Goal: Find specific page/section: Find specific page/section

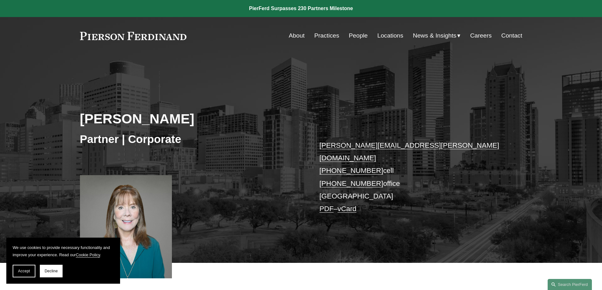
click at [356, 37] on link "People" at bounding box center [358, 36] width 19 height 12
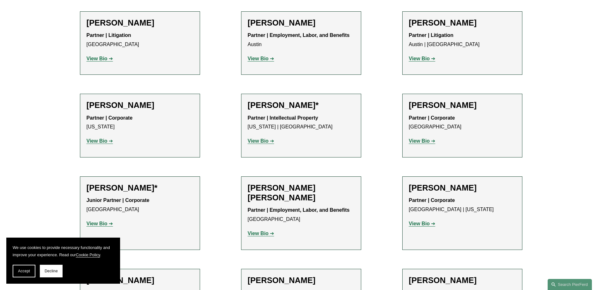
scroll to position [284, 0]
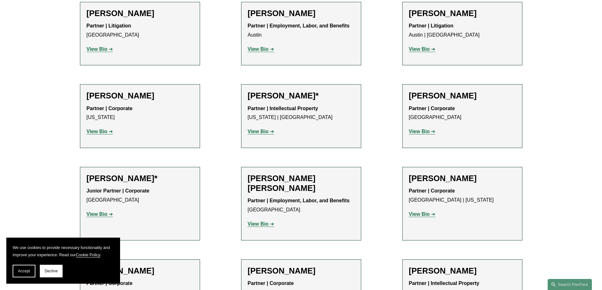
click at [426, 48] on strong "View Bio" at bounding box center [419, 48] width 21 height 5
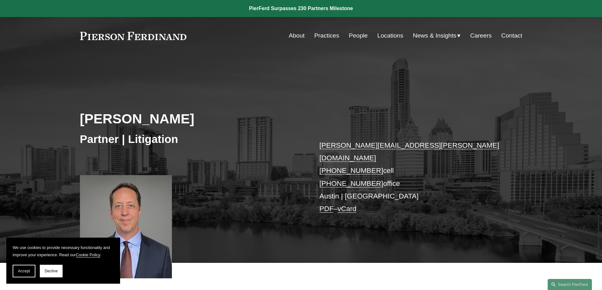
click at [353, 36] on link "People" at bounding box center [358, 36] width 19 height 12
